Goal: Task Accomplishment & Management: Complete application form

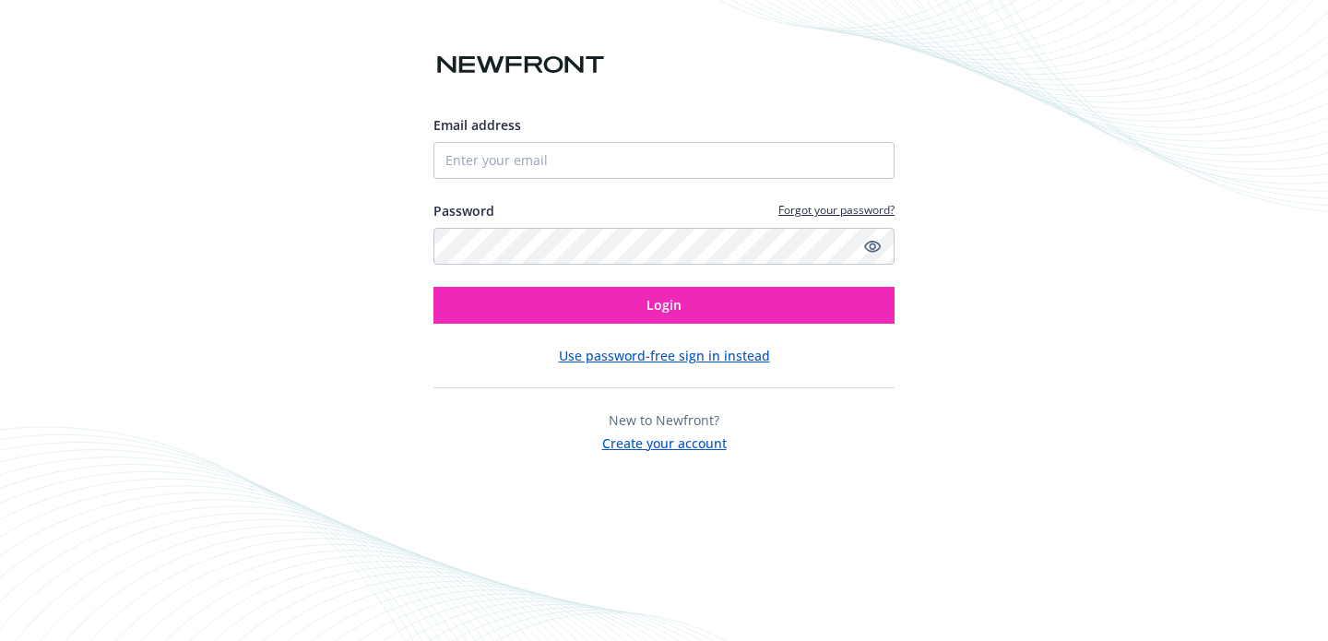
click at [539, 140] on div "Email address" at bounding box center [663, 147] width 461 height 64
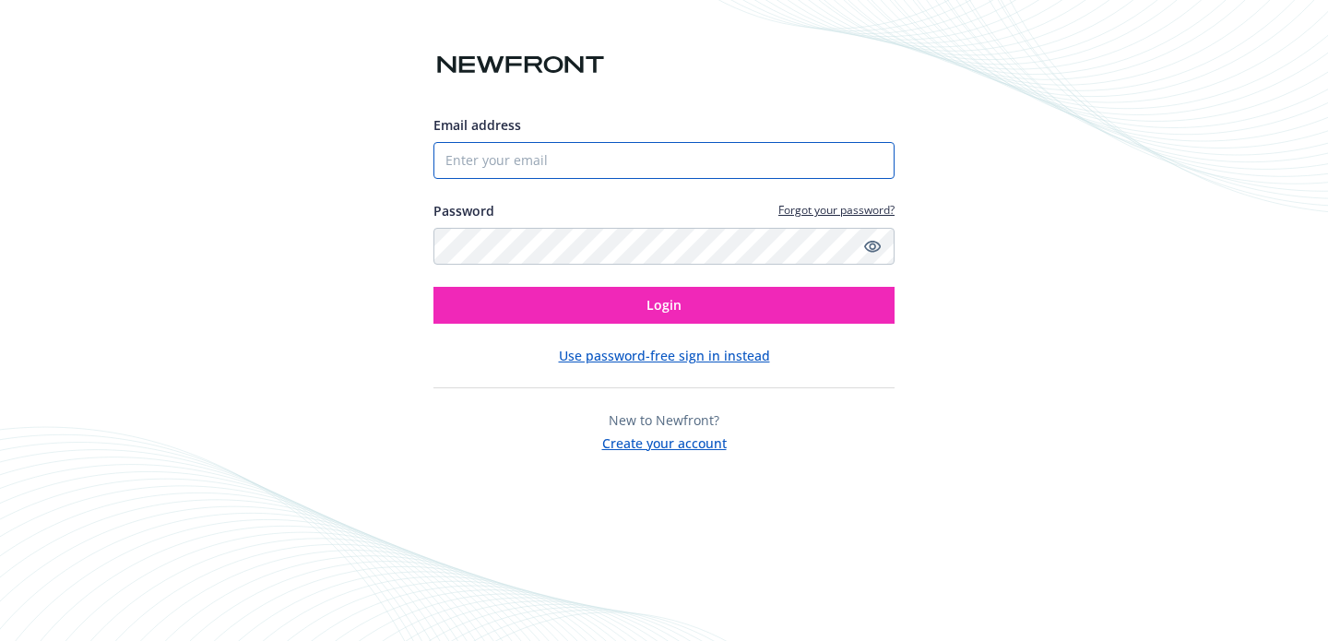
click at [540, 154] on input "Email address" at bounding box center [663, 160] width 461 height 37
type input "[EMAIL_ADDRESS][DOMAIN_NAME]"
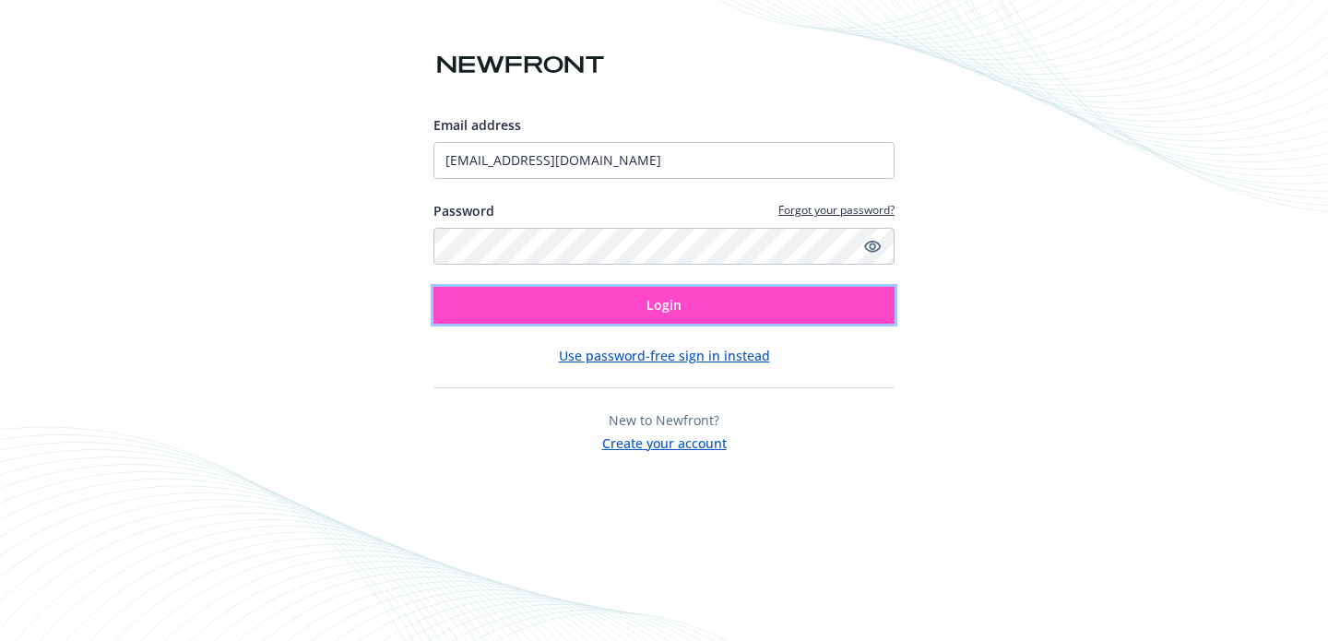
click at [665, 309] on span "Login" at bounding box center [664, 305] width 35 height 18
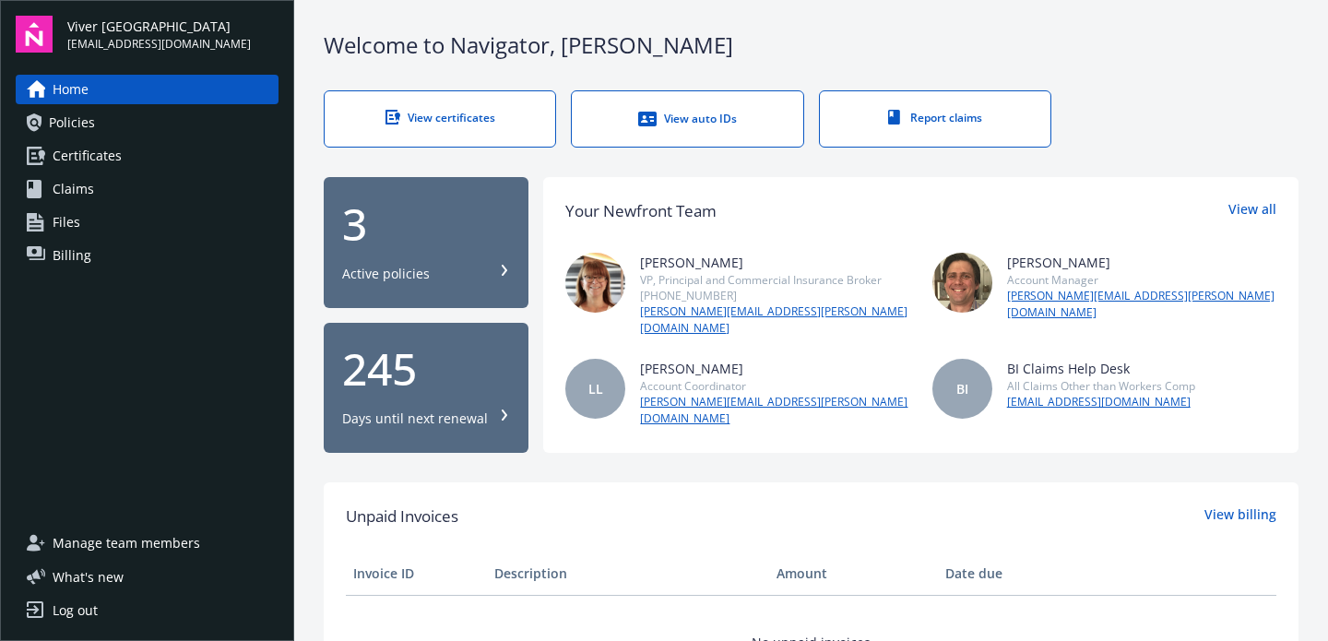
click at [148, 158] on link "Certificates" at bounding box center [147, 156] width 263 height 30
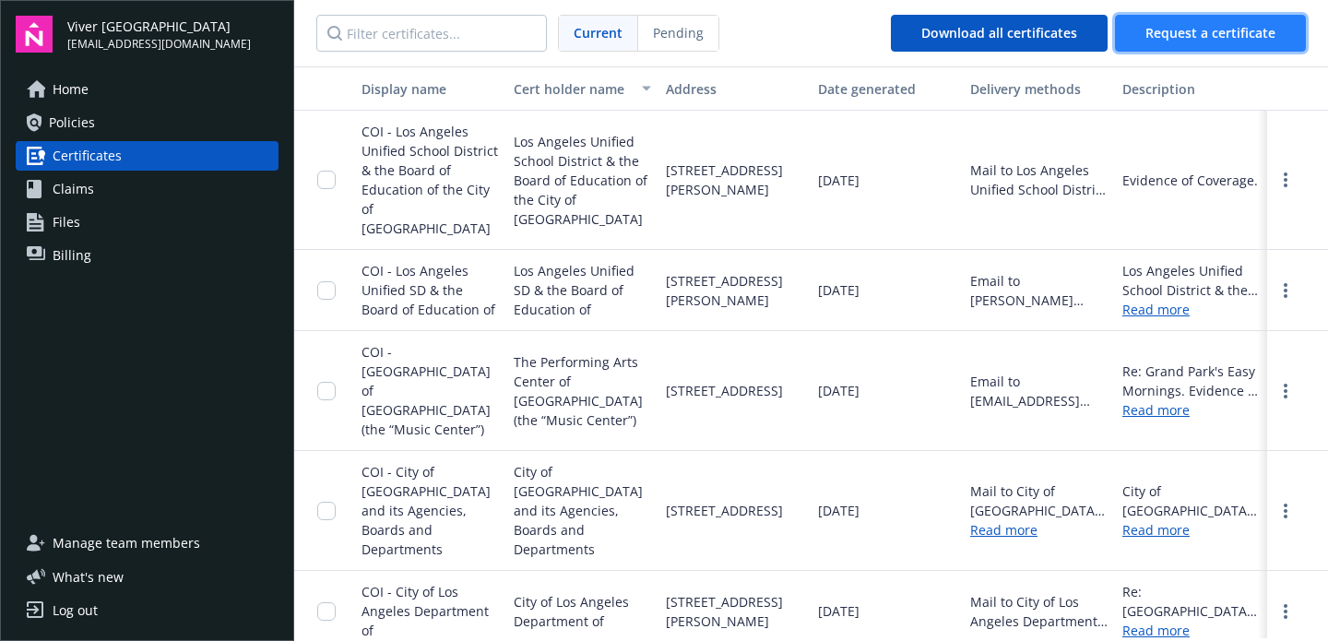
click at [1184, 31] on span "Request a certificate" at bounding box center [1210, 33] width 130 height 18
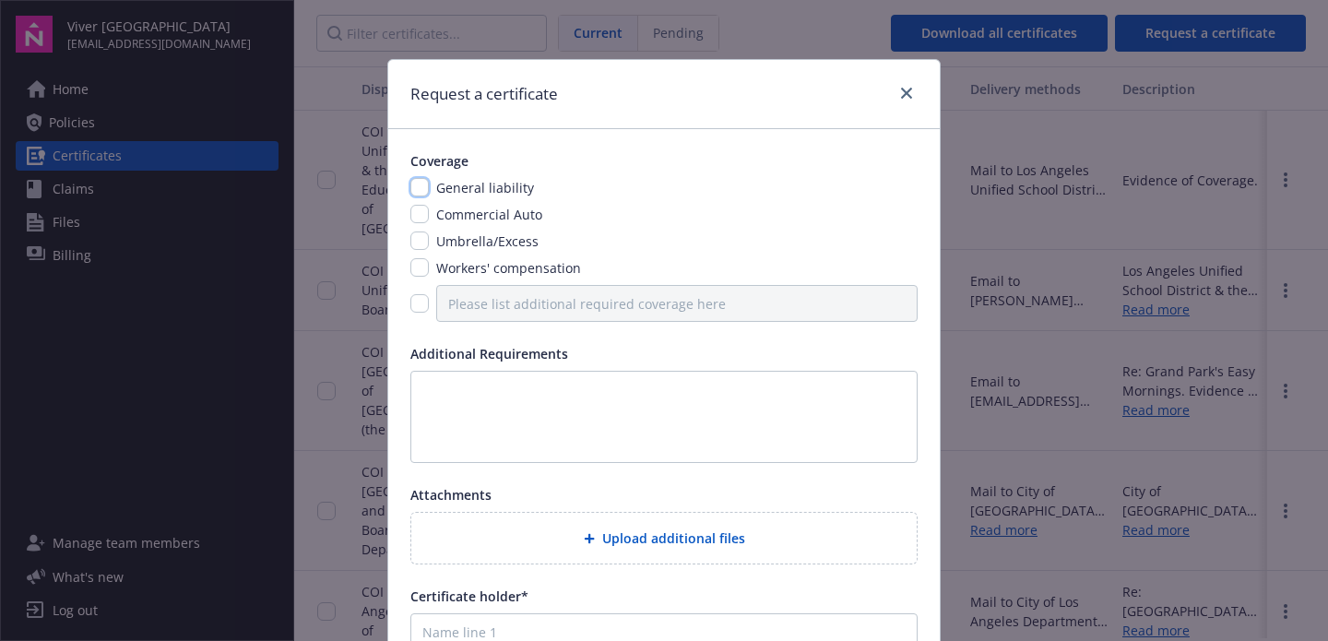
click at [426, 188] on input "checkbox" at bounding box center [419, 187] width 18 height 18
checkbox input "true"
click at [423, 217] on input "checkbox" at bounding box center [419, 214] width 18 height 18
checkbox input "true"
click at [423, 240] on input "checkbox" at bounding box center [419, 240] width 18 height 18
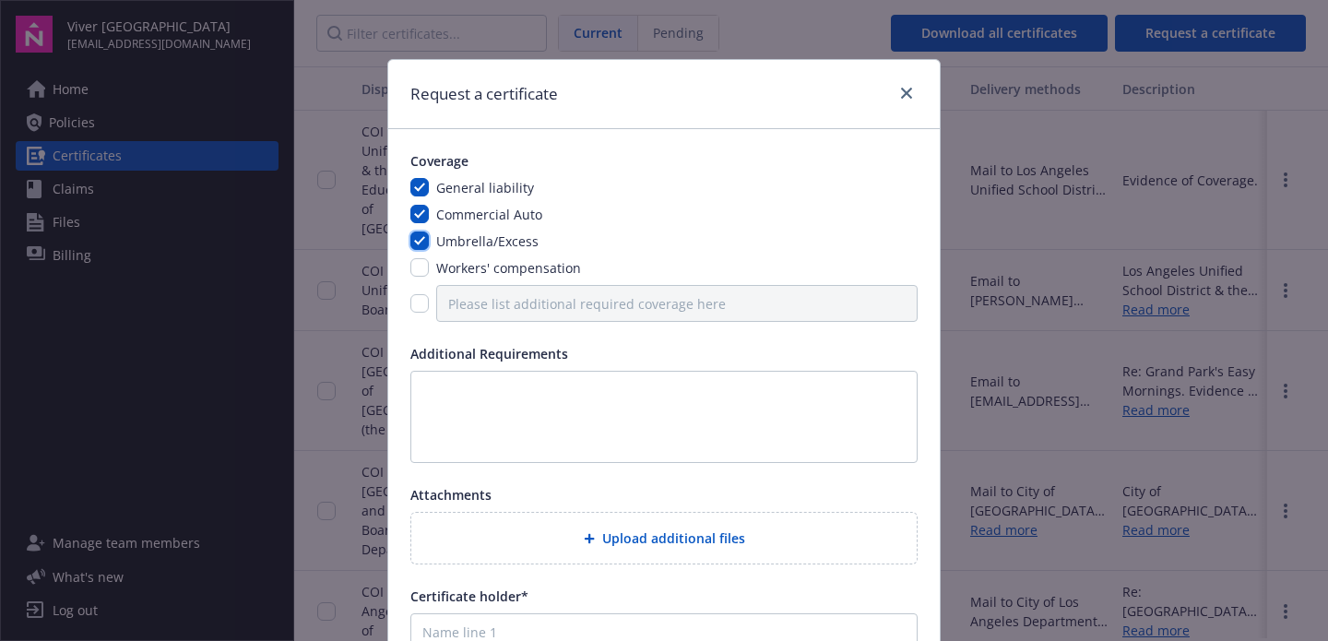
checkbox input "true"
click at [423, 260] on input "checkbox" at bounding box center [419, 267] width 18 height 18
checkbox input "true"
click at [423, 306] on input "checkbox" at bounding box center [419, 303] width 18 height 18
checkbox input "true"
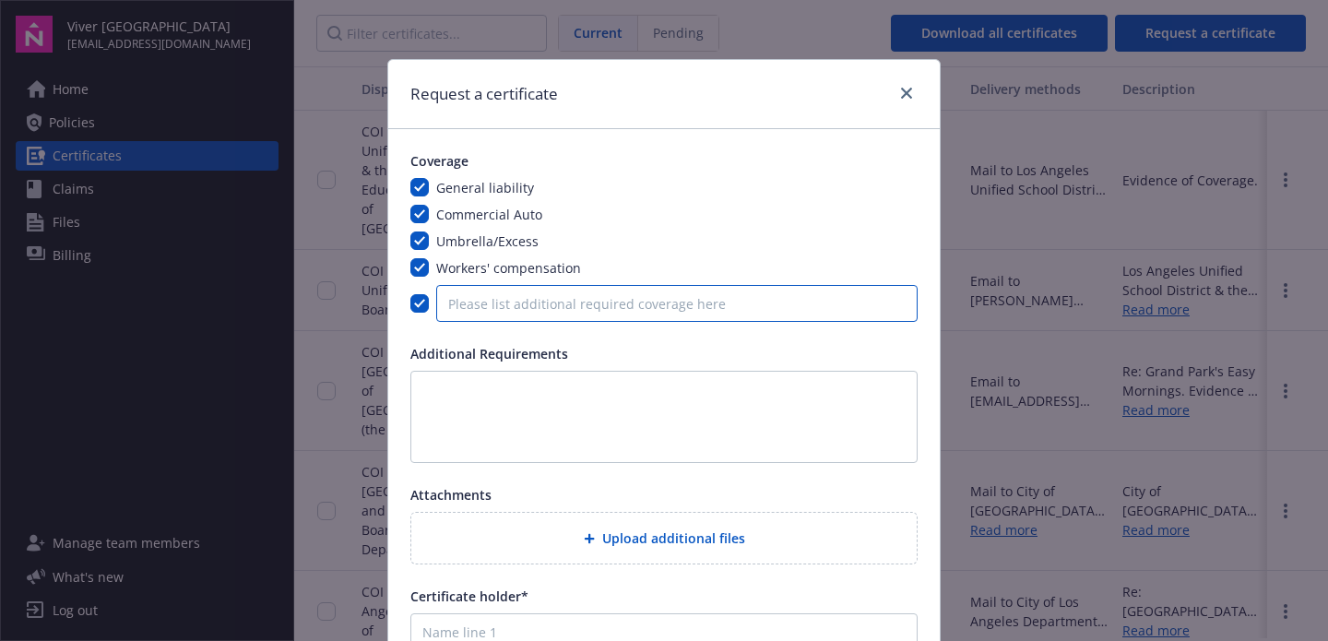
click at [582, 307] on input "Please list additional required coverage here" at bounding box center [676, 303] width 481 height 37
paste input "Sexual Misconduct, [MEDICAL_DATA], and Molestation Liability"
type input "Sexual Misconduct, [MEDICAL_DATA], and Molestation Liability"
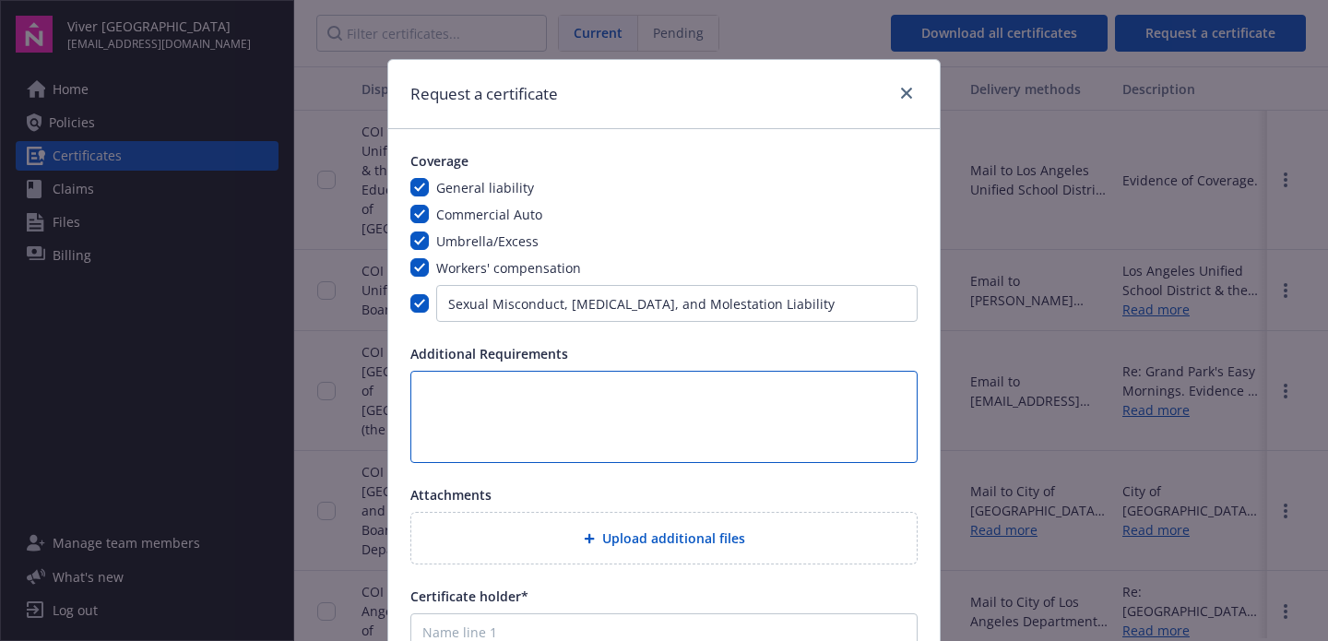
click at [625, 415] on textarea at bounding box center [663, 417] width 507 height 92
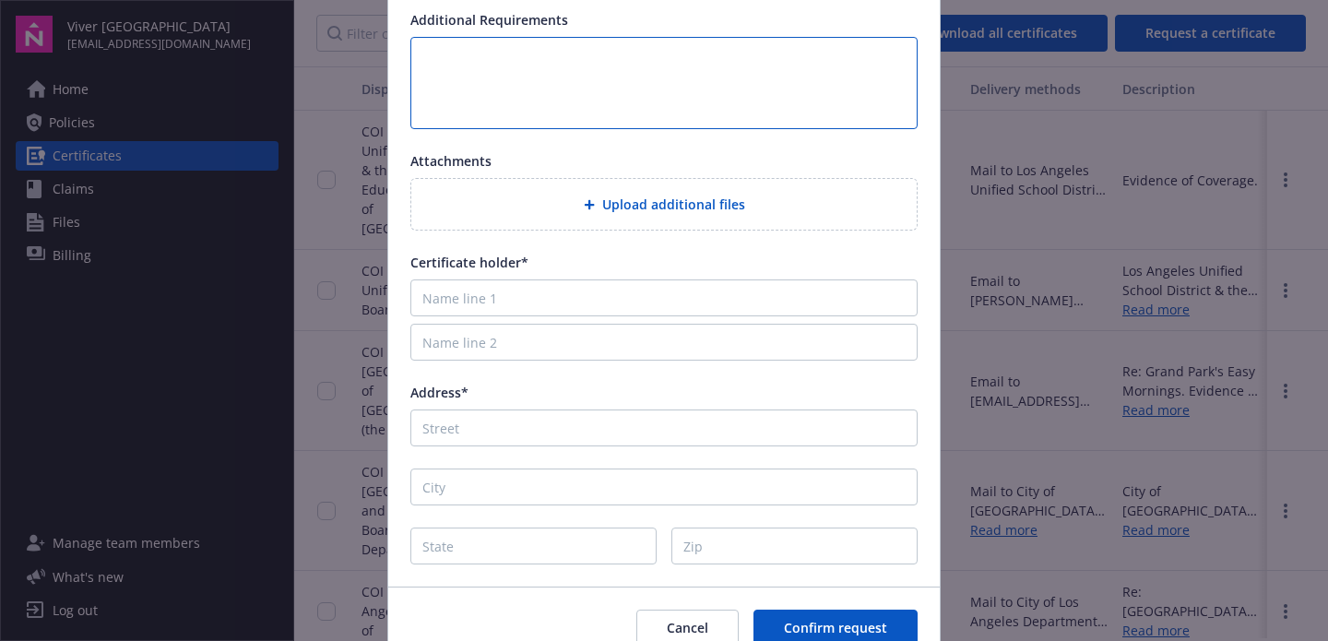
scroll to position [347, 0]
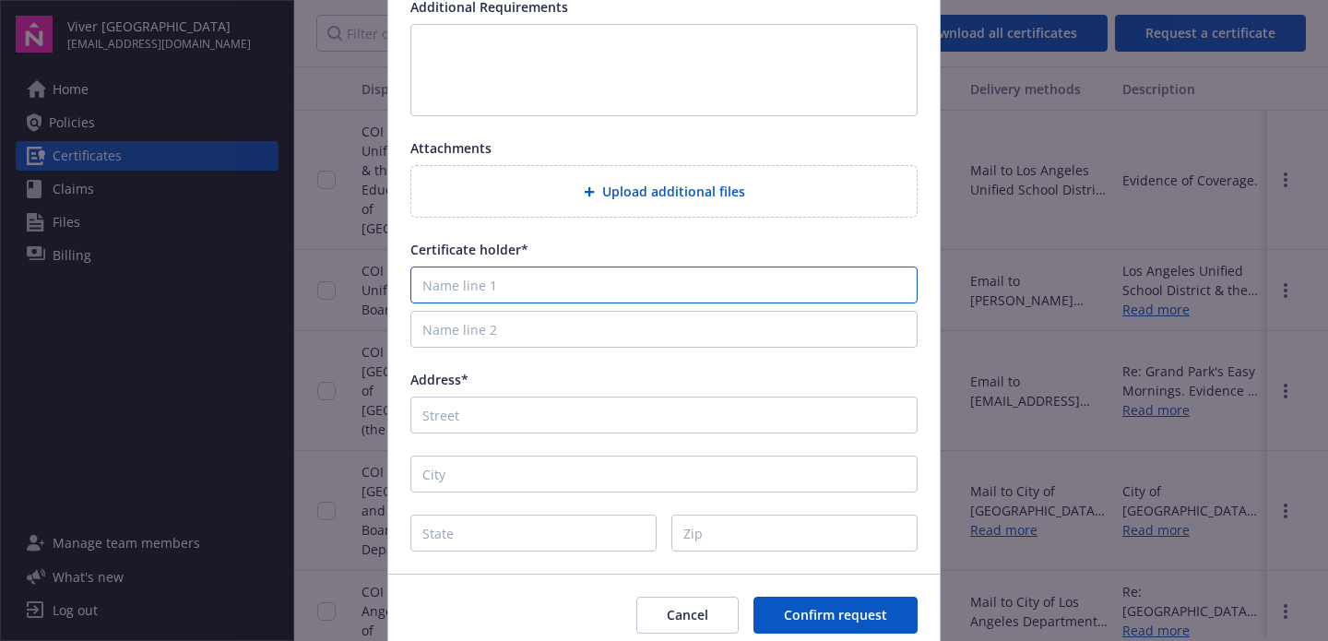
click at [528, 291] on input "Name line 1" at bounding box center [663, 285] width 507 height 37
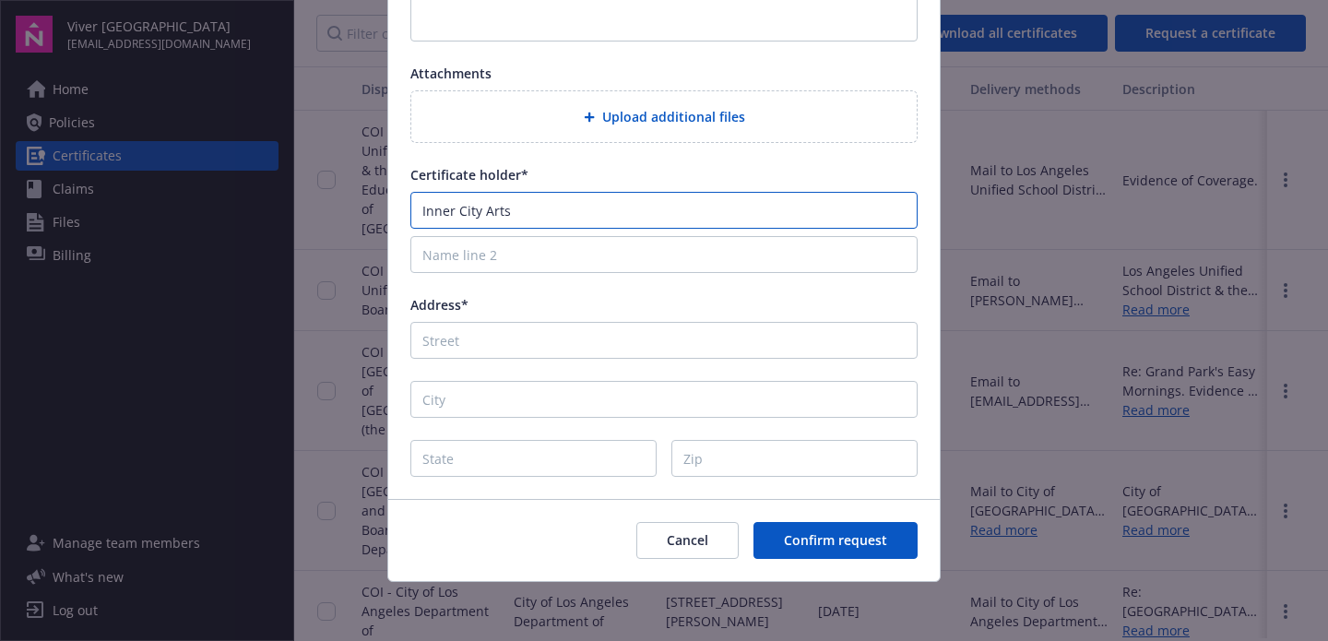
type input "Inner City Arts"
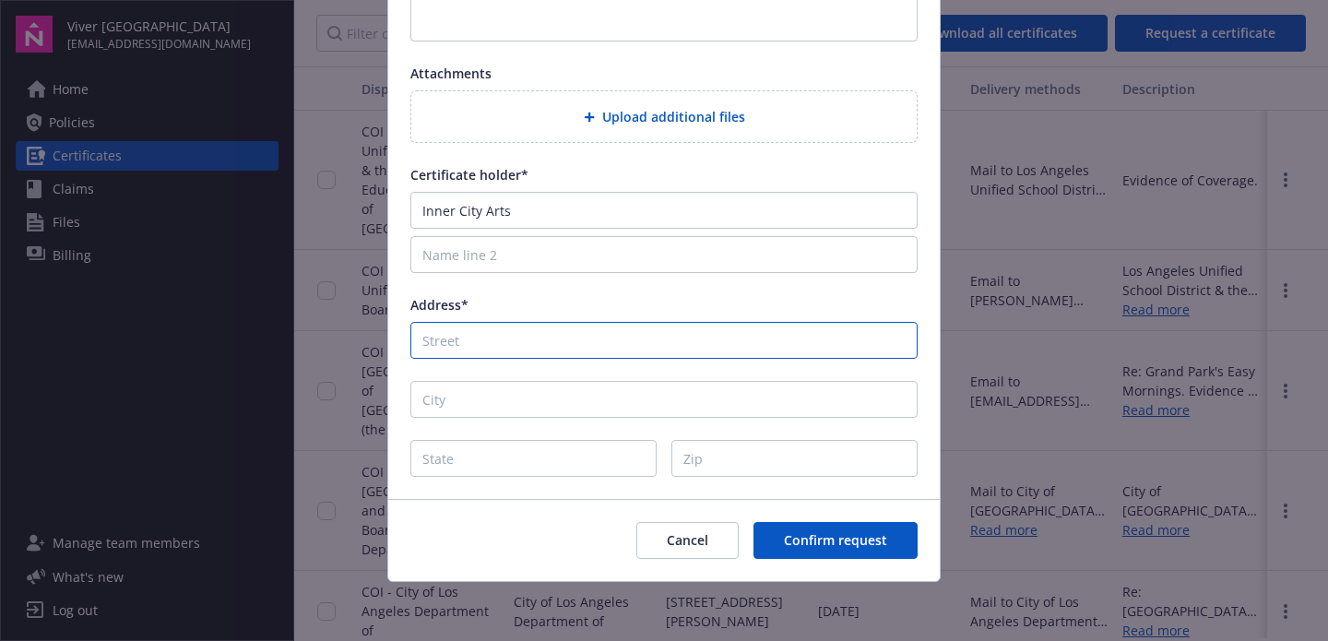
click at [708, 339] on input "Address*" at bounding box center [663, 340] width 507 height 37
paste input "[STREET_ADDRESS]"
type input "[STREET_ADDRESS]"
click at [516, 452] on input "State" at bounding box center [533, 458] width 246 height 37
paste input "[GEOGRAPHIC_DATA]"
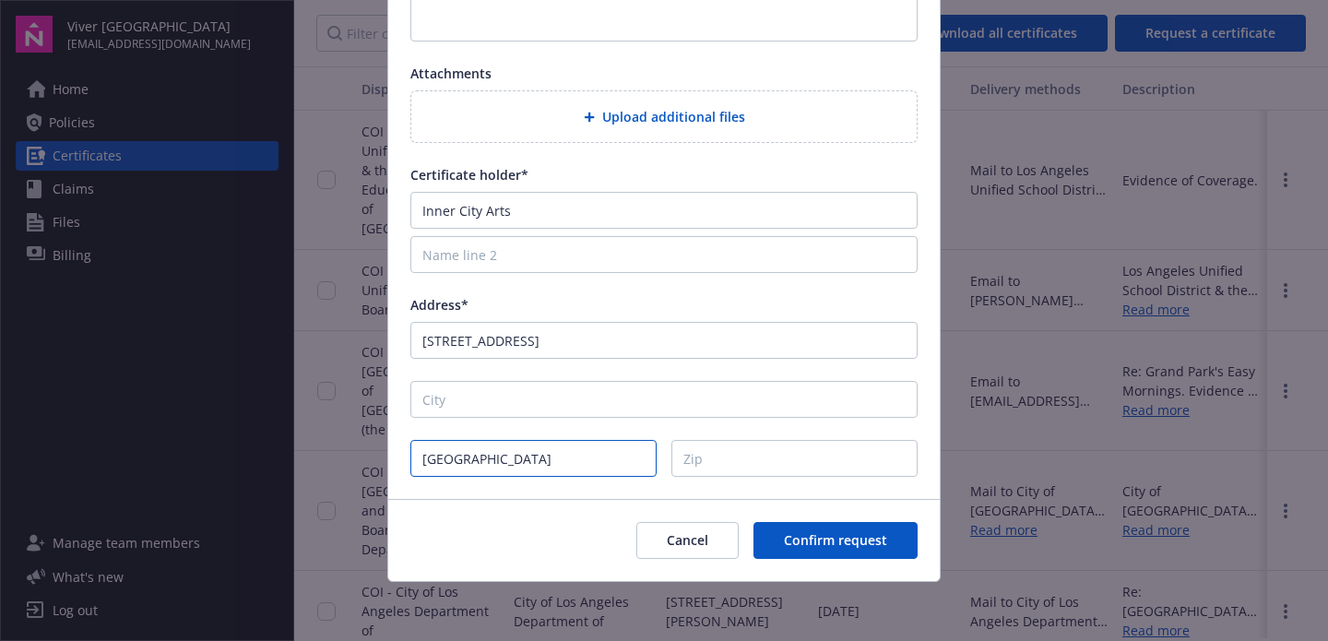
type input "[GEOGRAPHIC_DATA]"
click at [763, 459] on input "Zip" at bounding box center [794, 458] width 246 height 37
drag, startPoint x: 536, startPoint y: 464, endPoint x: 355, endPoint y: 464, distance: 180.8
click at [355, 464] on div "Request a certificate Coverage General liability Commercial Auto Umbrella/Exces…" at bounding box center [664, 320] width 1328 height 641
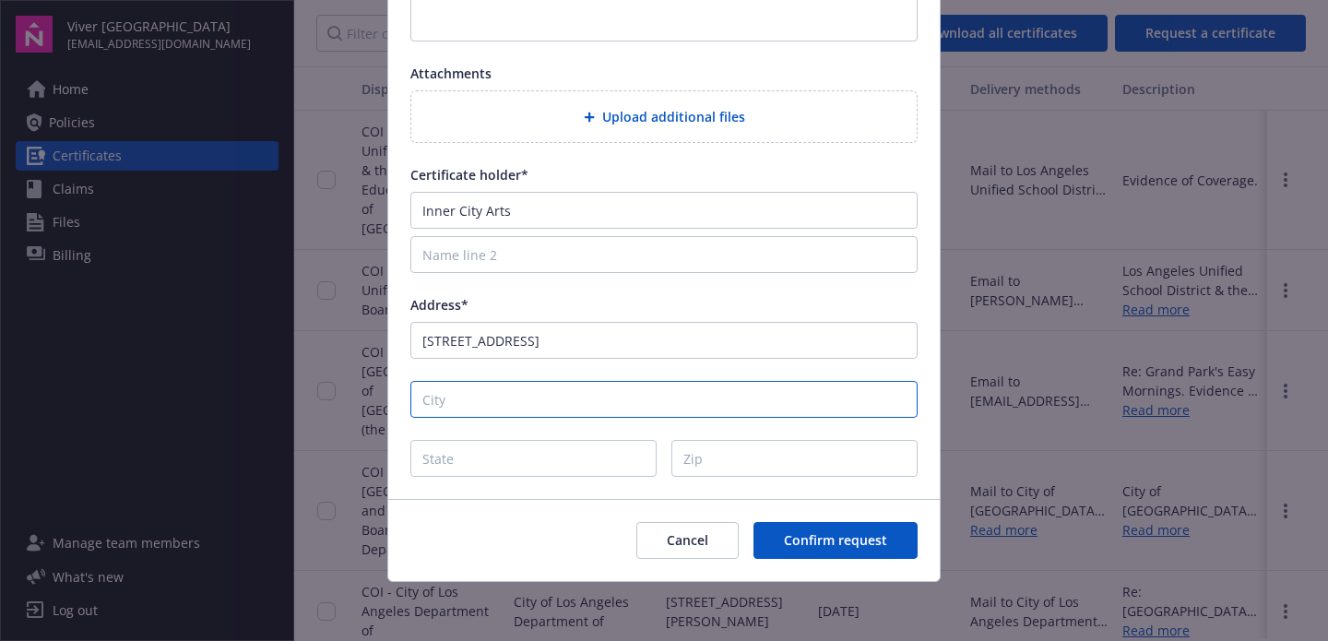
click at [443, 398] on input "City" at bounding box center [663, 399] width 507 height 37
paste input "[GEOGRAPHIC_DATA]"
type input "[GEOGRAPHIC_DATA]"
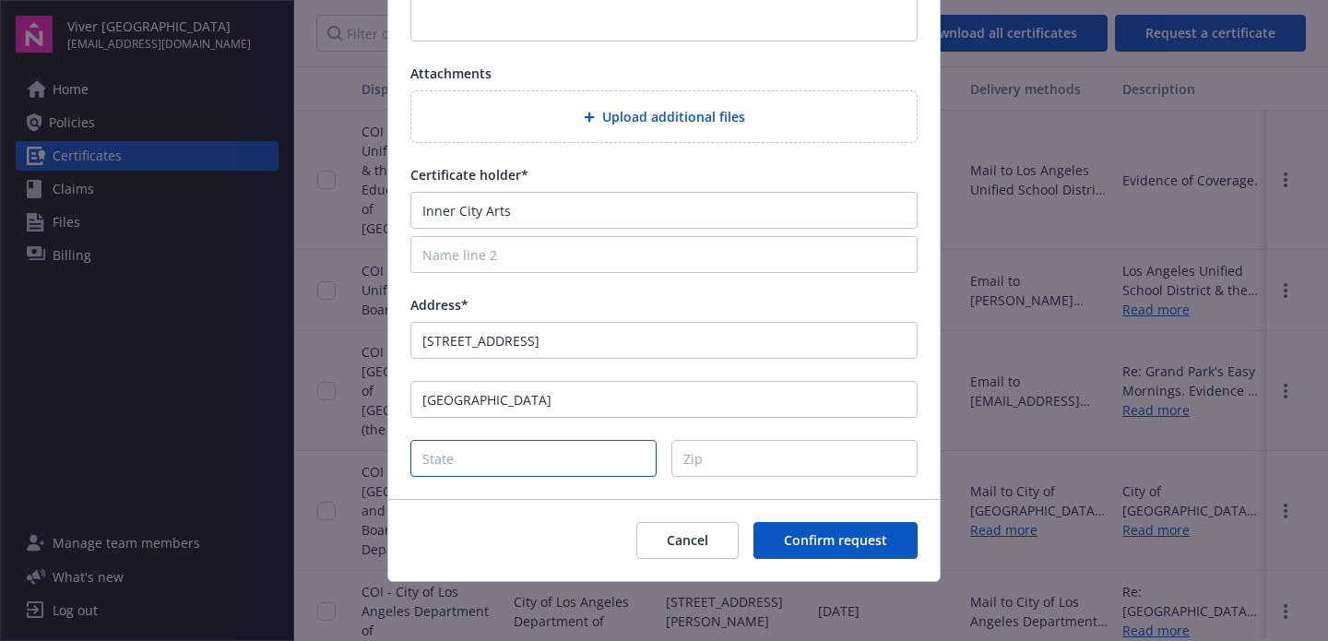
click at [451, 449] on input "State" at bounding box center [533, 458] width 246 height 37
click at [430, 458] on input "State" at bounding box center [533, 458] width 246 height 37
type input "CA"
type input "90021"
click at [510, 516] on div "Cancel Confirm request" at bounding box center [664, 540] width 552 height 82
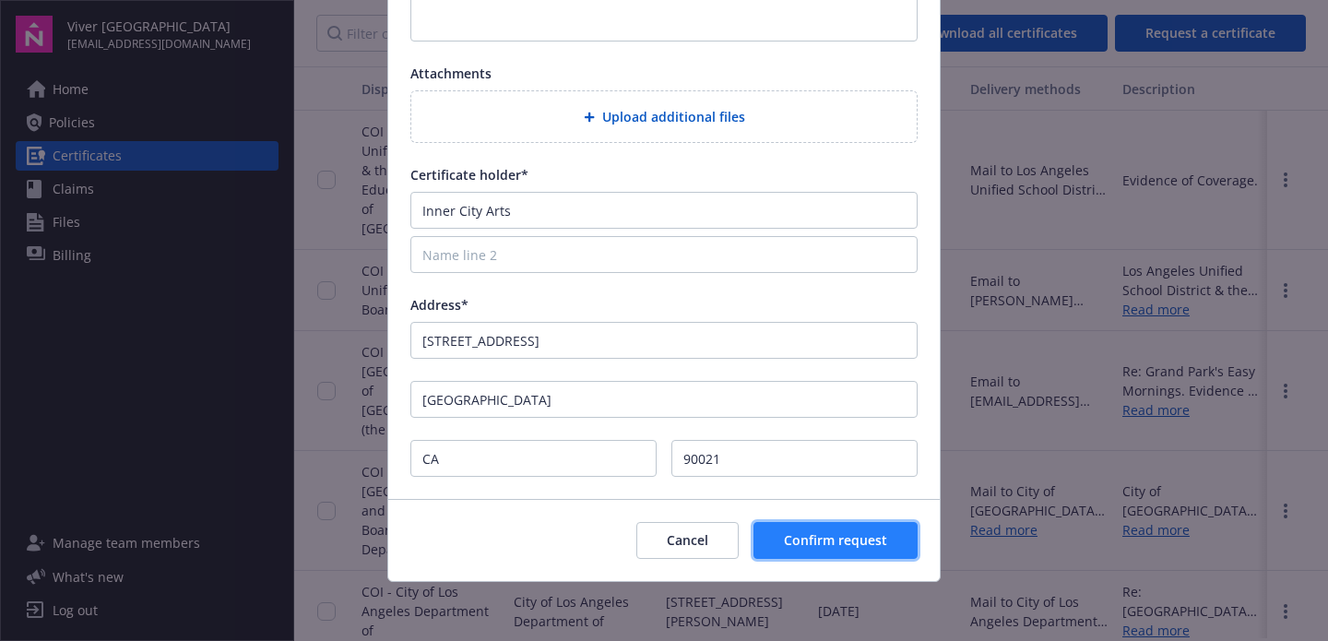
click at [845, 546] on span "Confirm request" at bounding box center [835, 540] width 103 height 18
